Goal: Obtain resource: Download file/media

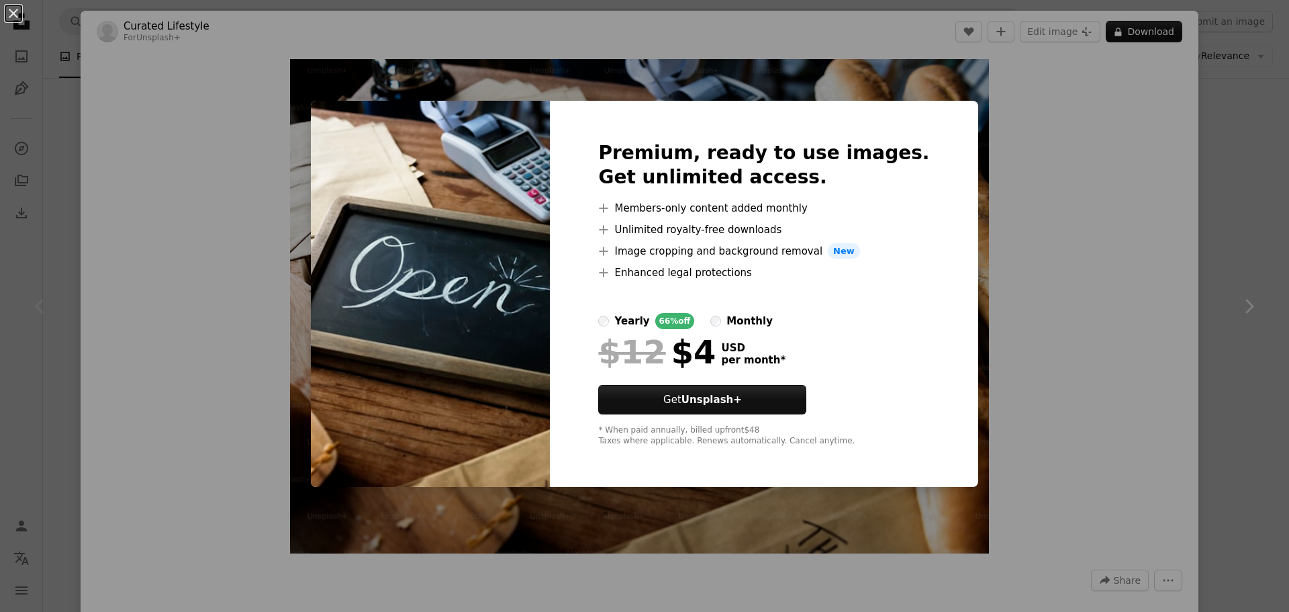
click at [1081, 345] on div "An X shape Premium, ready to use images. Get unlimited access. A plus sign Memb…" at bounding box center [644, 306] width 1289 height 612
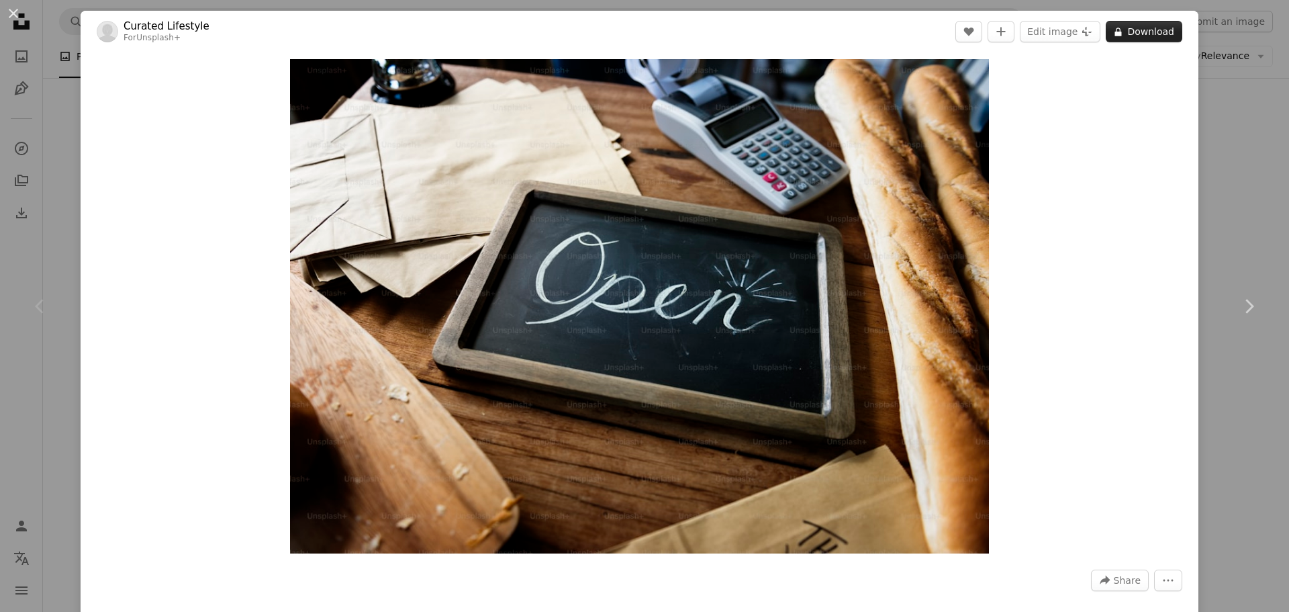
click at [1125, 27] on button "A lock Download" at bounding box center [1144, 31] width 77 height 21
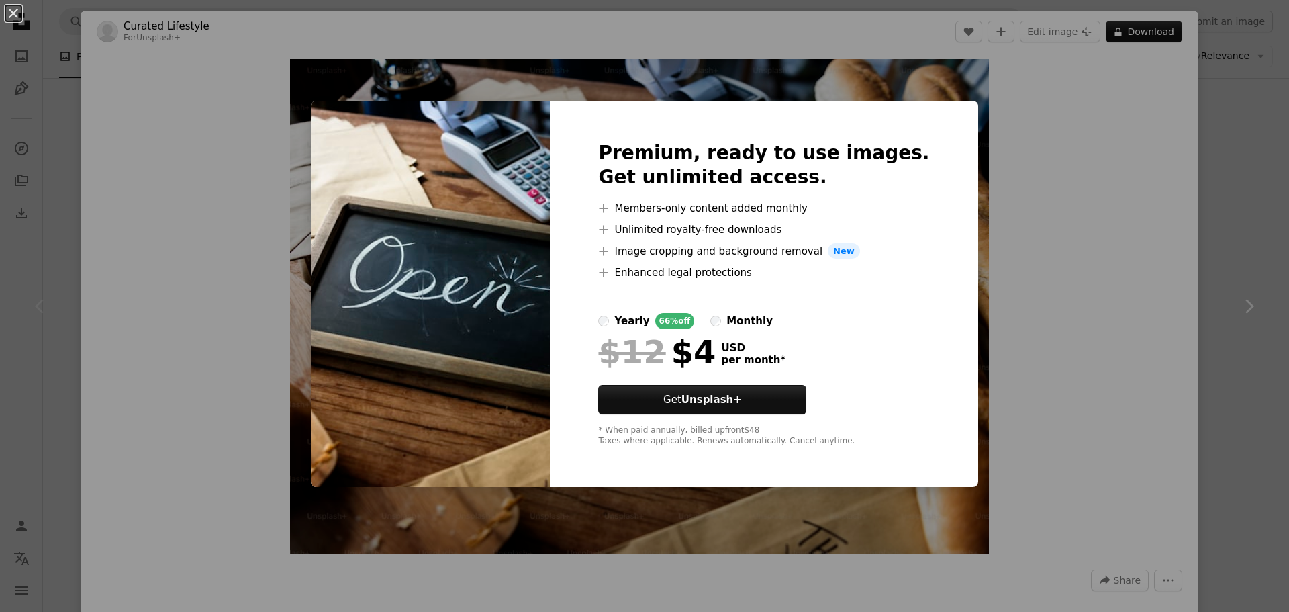
click at [1092, 212] on div "An X shape Premium, ready to use images. Get unlimited access. A plus sign Memb…" at bounding box center [644, 306] width 1289 height 612
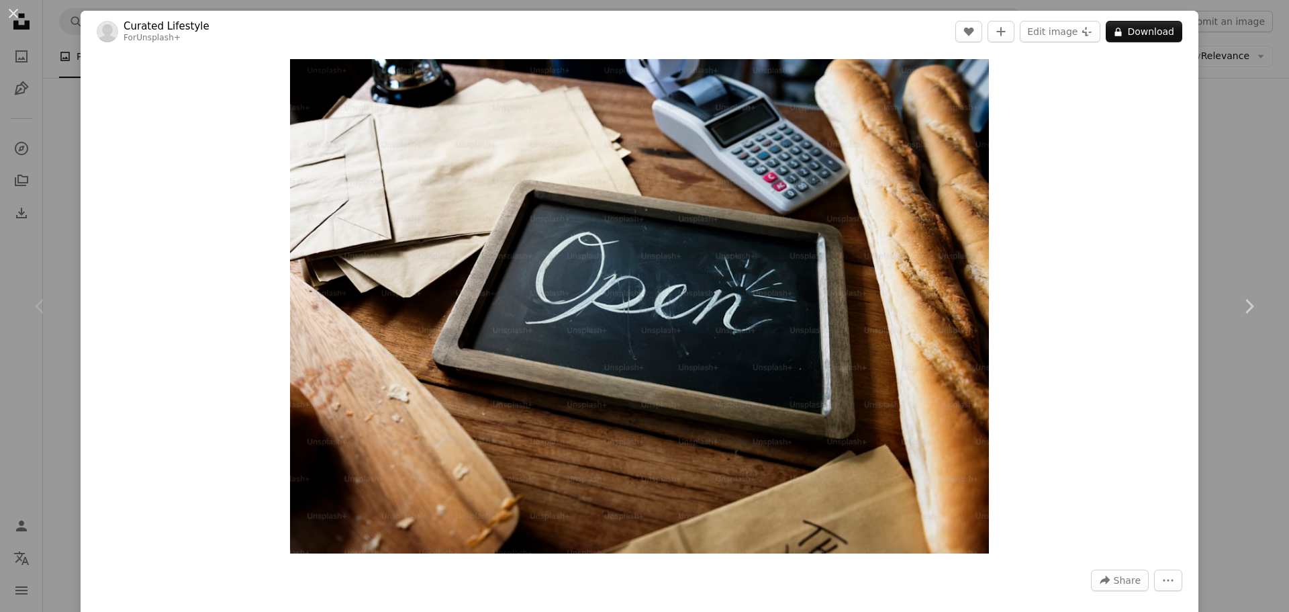
click at [58, 187] on div "An X shape Chevron left Chevron right Curated Lifestyle For Unsplash+ A heart A…" at bounding box center [644, 306] width 1289 height 612
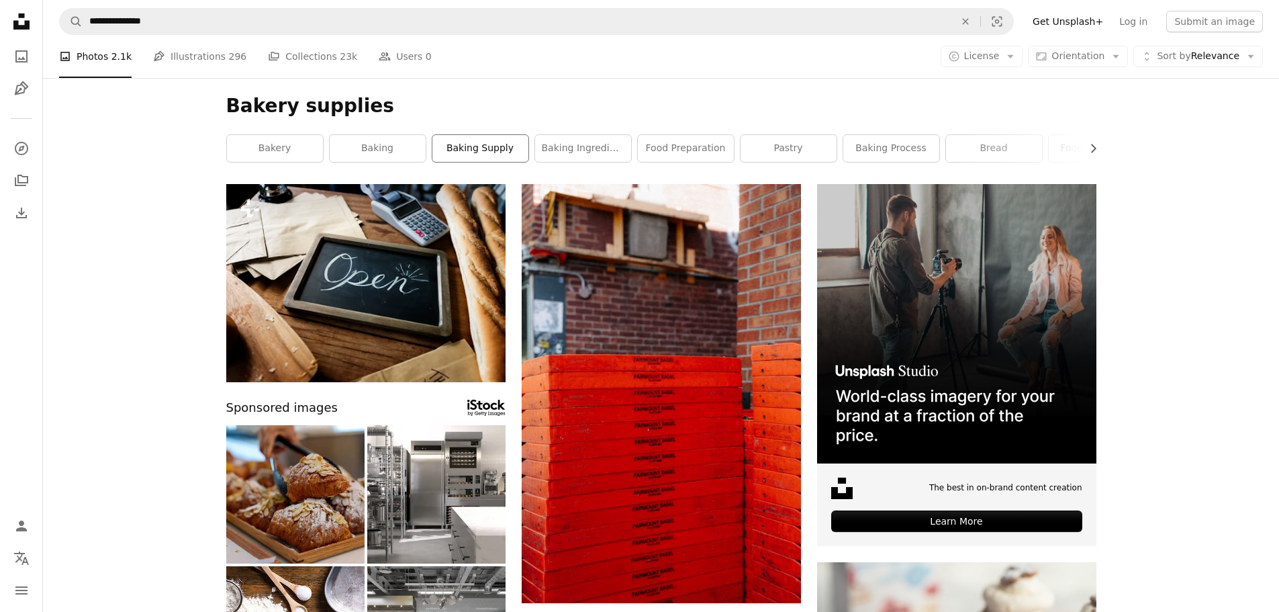
click at [480, 145] on link "baking supply" at bounding box center [480, 148] width 96 height 27
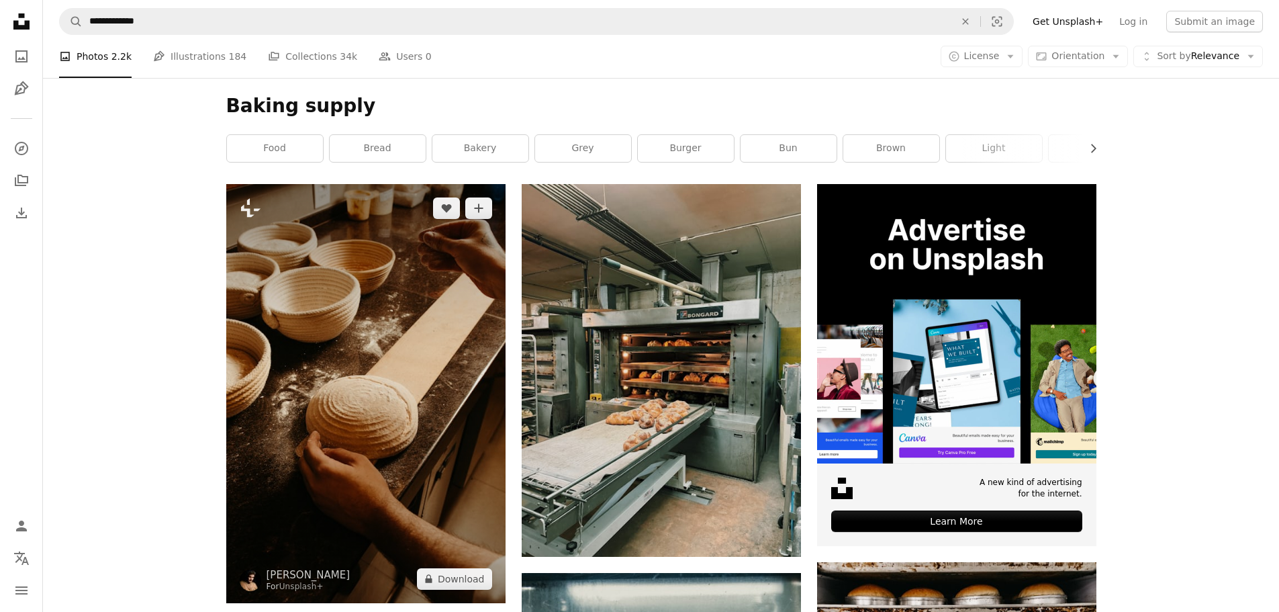
click at [422, 241] on img at bounding box center [365, 393] width 279 height 419
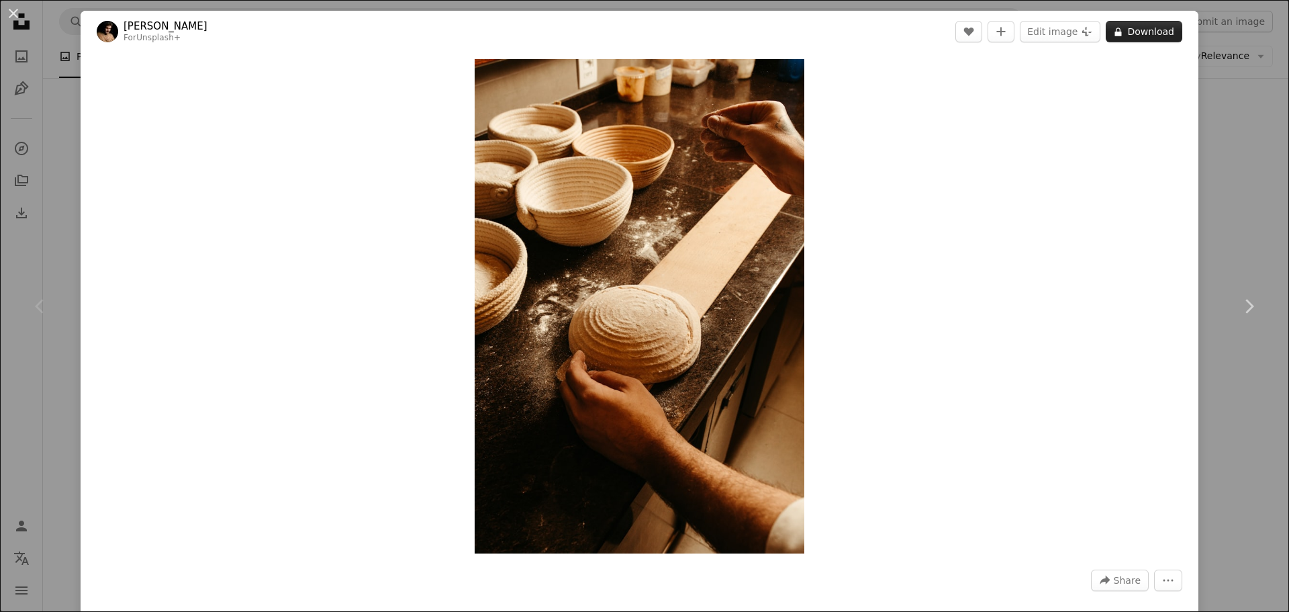
click at [1141, 36] on button "A lock Download" at bounding box center [1144, 31] width 77 height 21
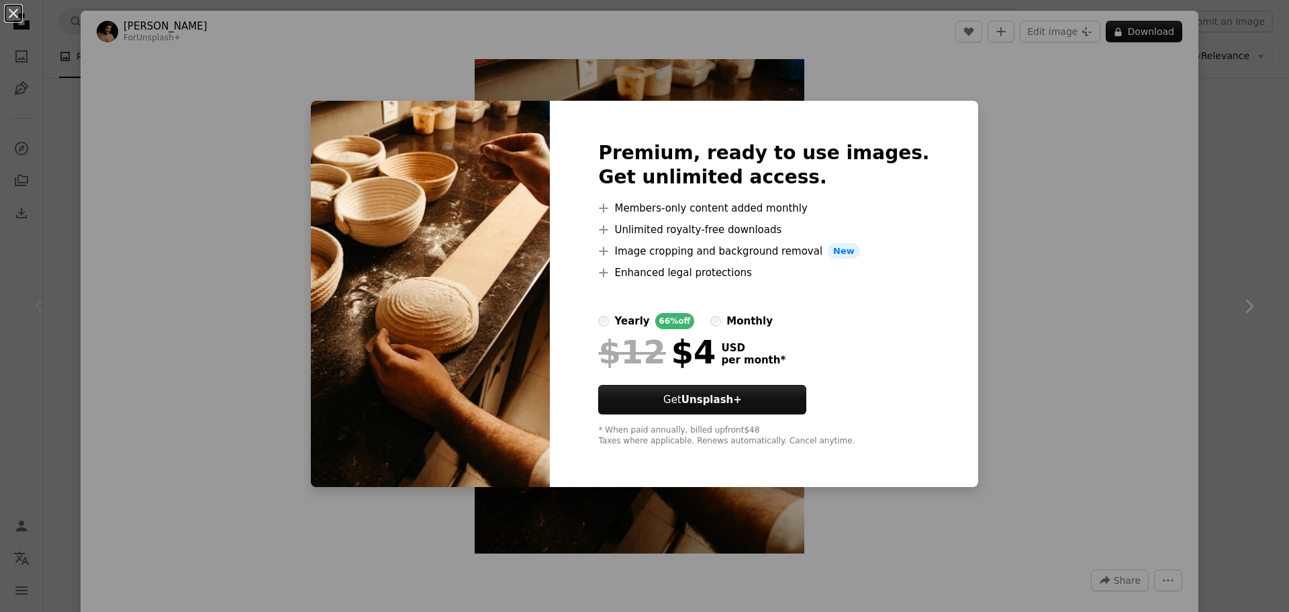
click at [1012, 185] on div "An X shape Premium, ready to use images. Get unlimited access. A plus sign Memb…" at bounding box center [644, 306] width 1289 height 612
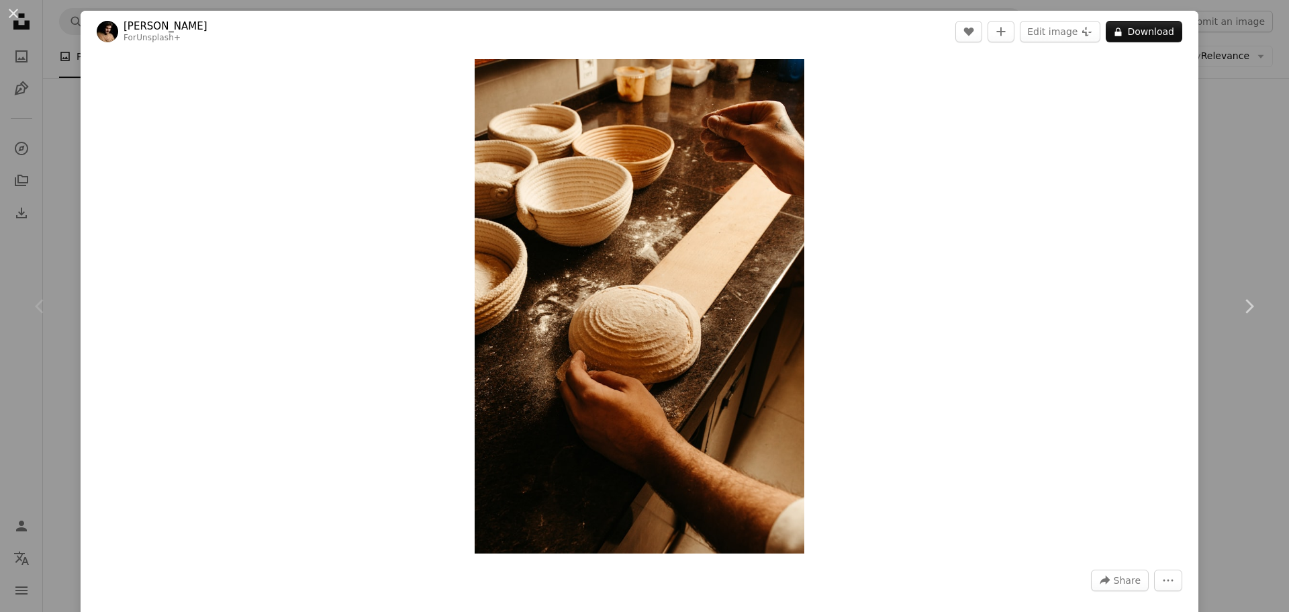
click at [18, 198] on div "An X shape Chevron left Chevron right [PERSON_NAME] For Unsplash+ A heart A plu…" at bounding box center [644, 306] width 1289 height 612
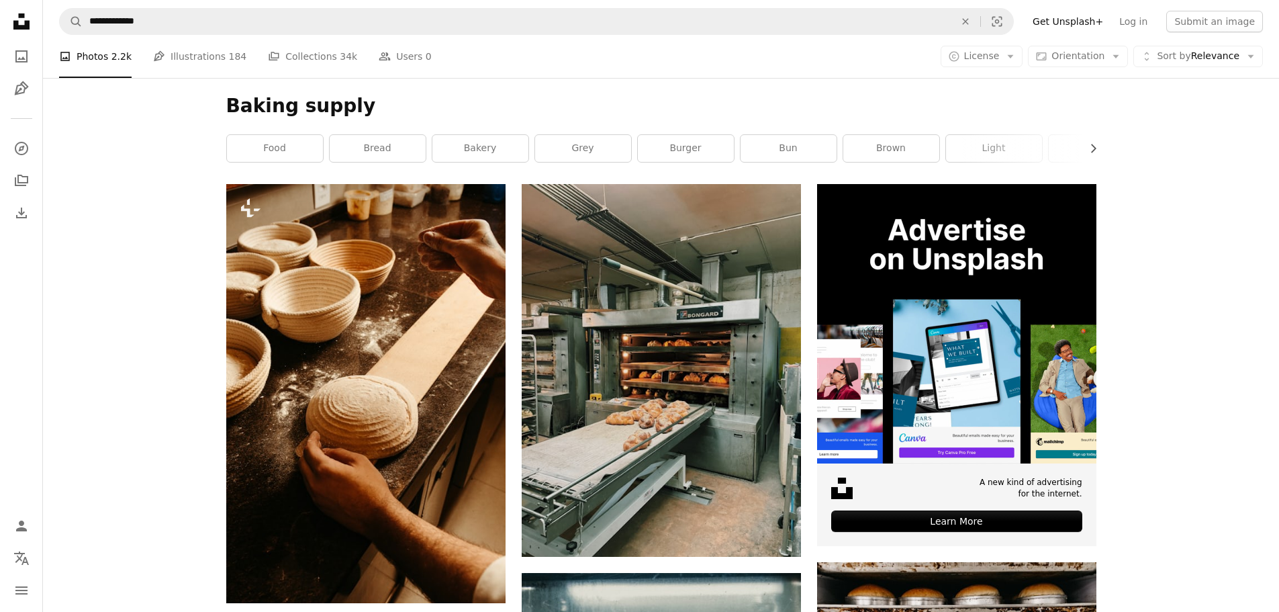
click at [17, 23] on icon at bounding box center [21, 21] width 16 height 16
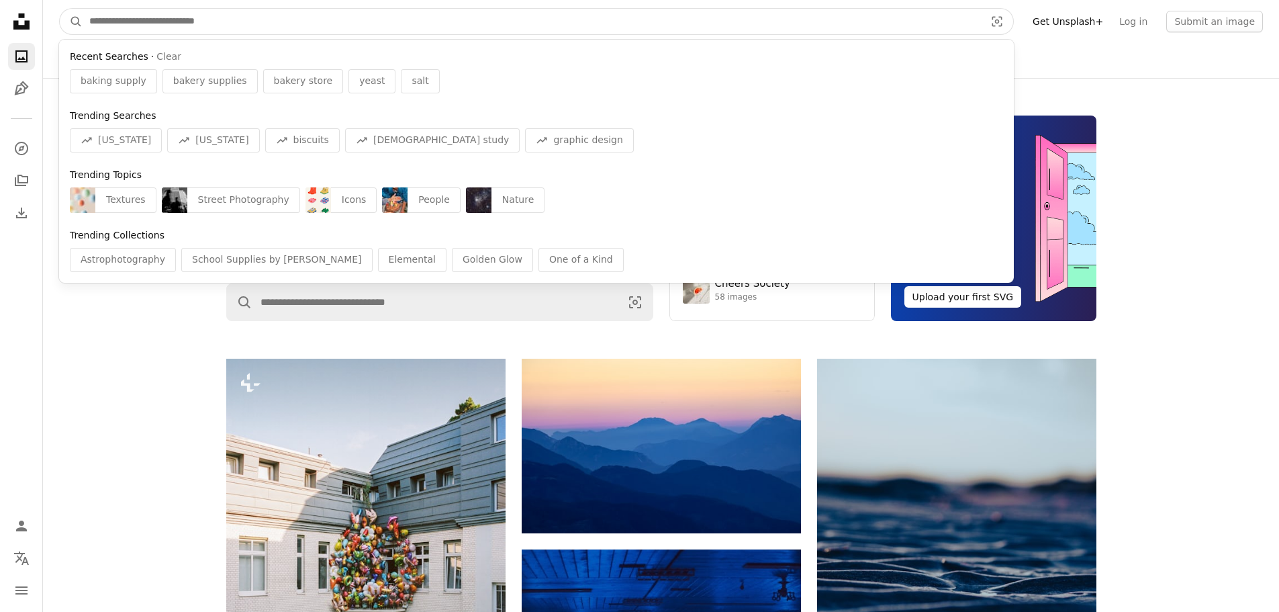
click at [187, 30] on input "Find visuals sitewide" at bounding box center [532, 22] width 899 height 26
